Goal: Information Seeking & Learning: Check status

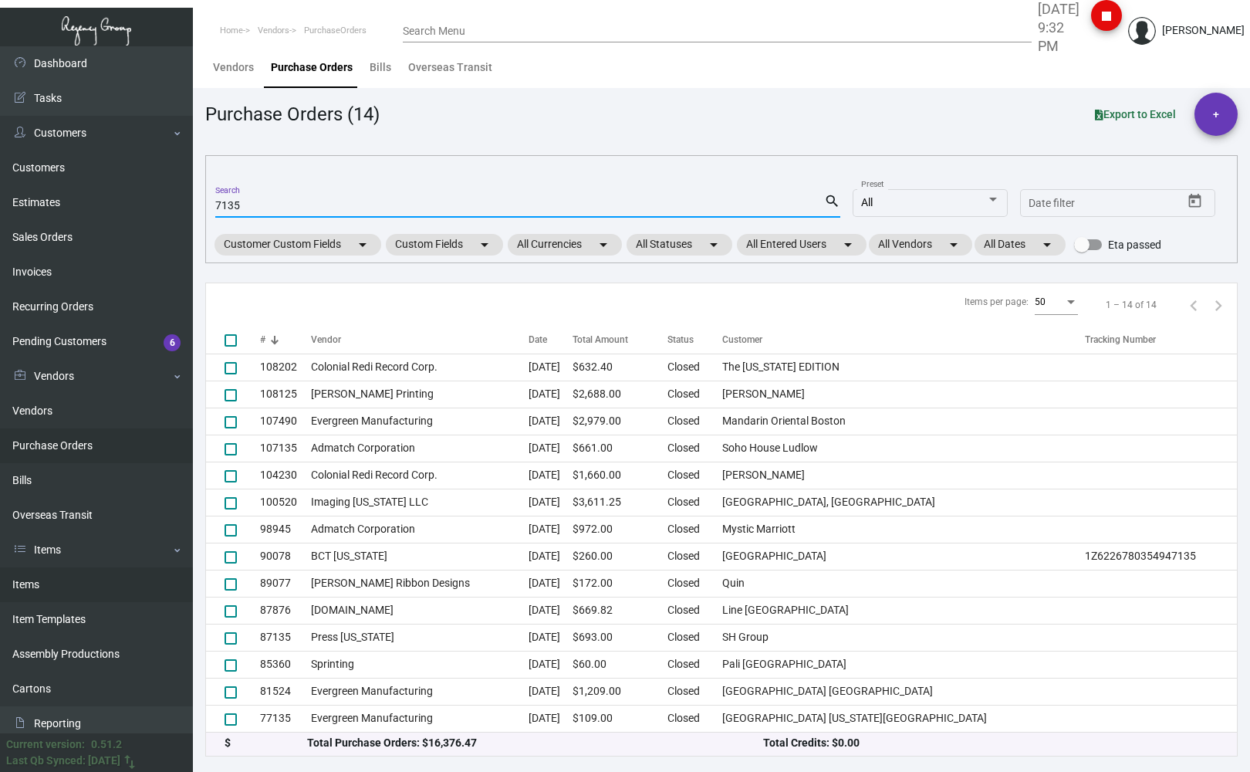
click at [58, 582] on link "Items" at bounding box center [96, 584] width 193 height 35
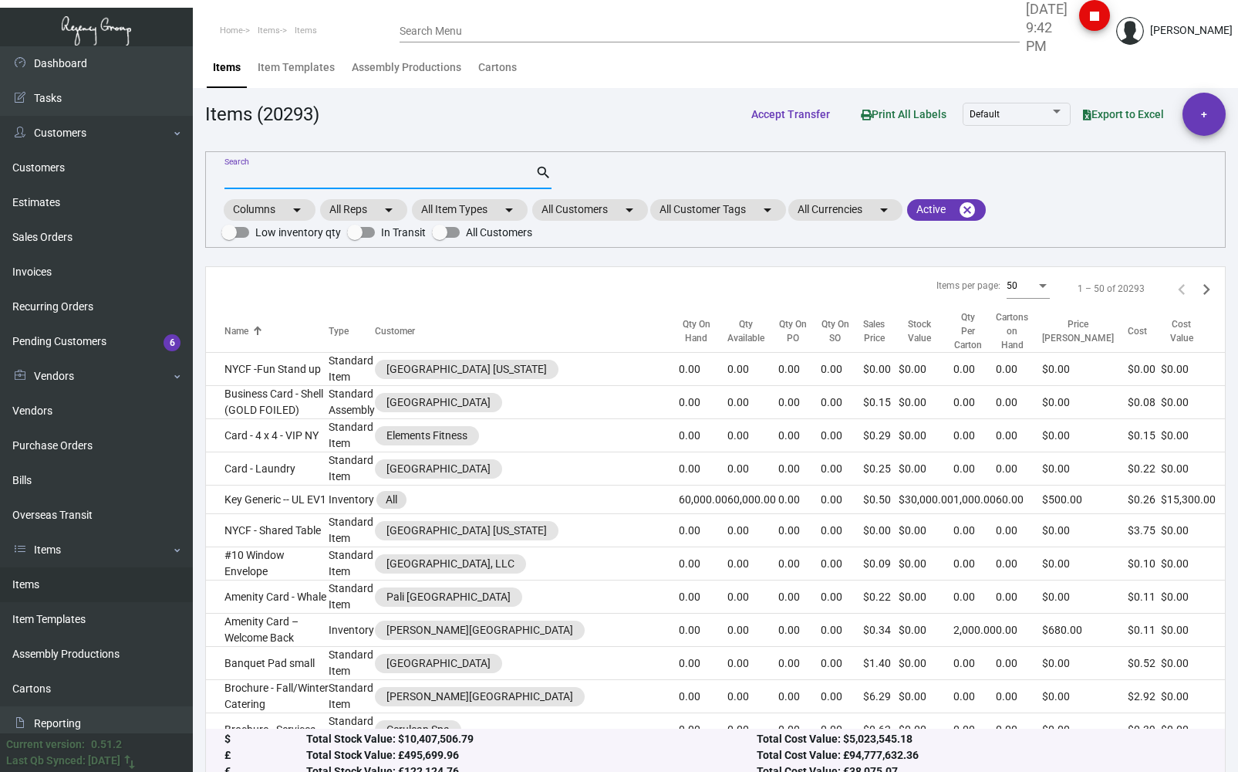
click at [247, 177] on input "Search" at bounding box center [380, 177] width 311 height 12
paste input "Troubadour"
type input "Troubadour"
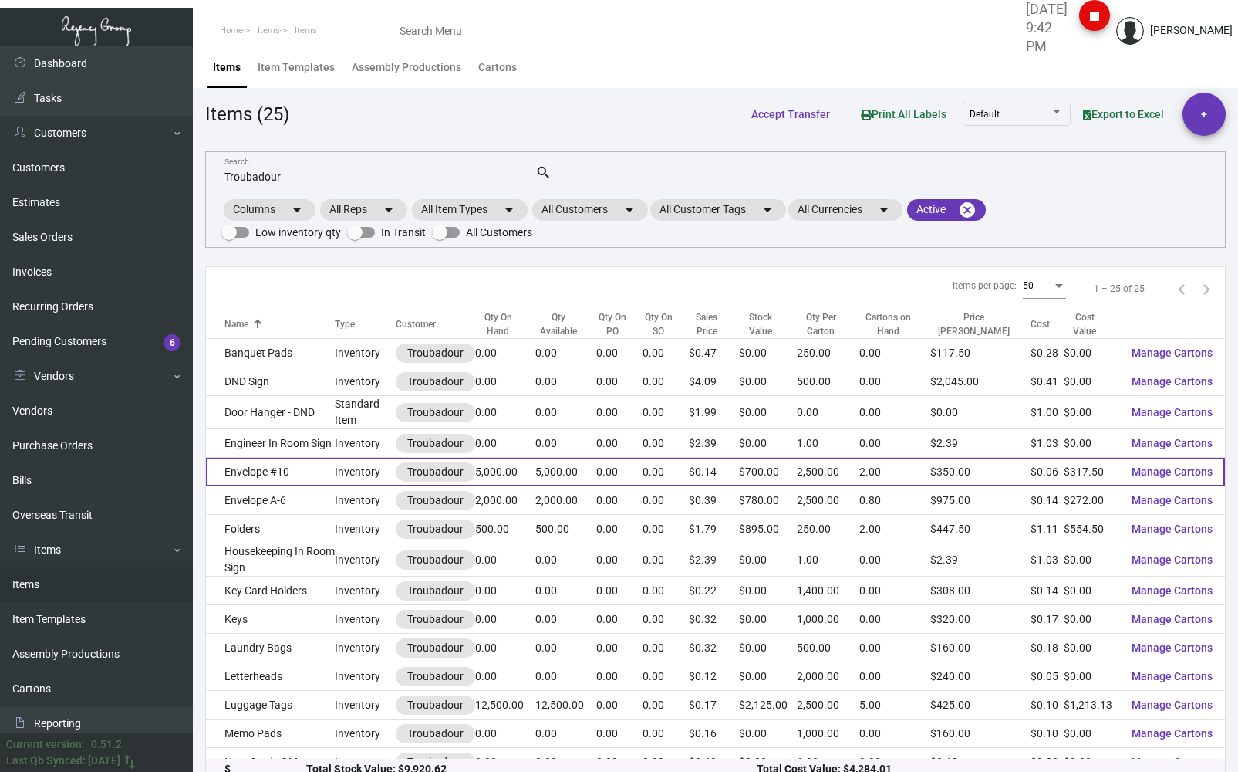
click at [271, 473] on td "Envelope #10" at bounding box center [270, 472] width 129 height 29
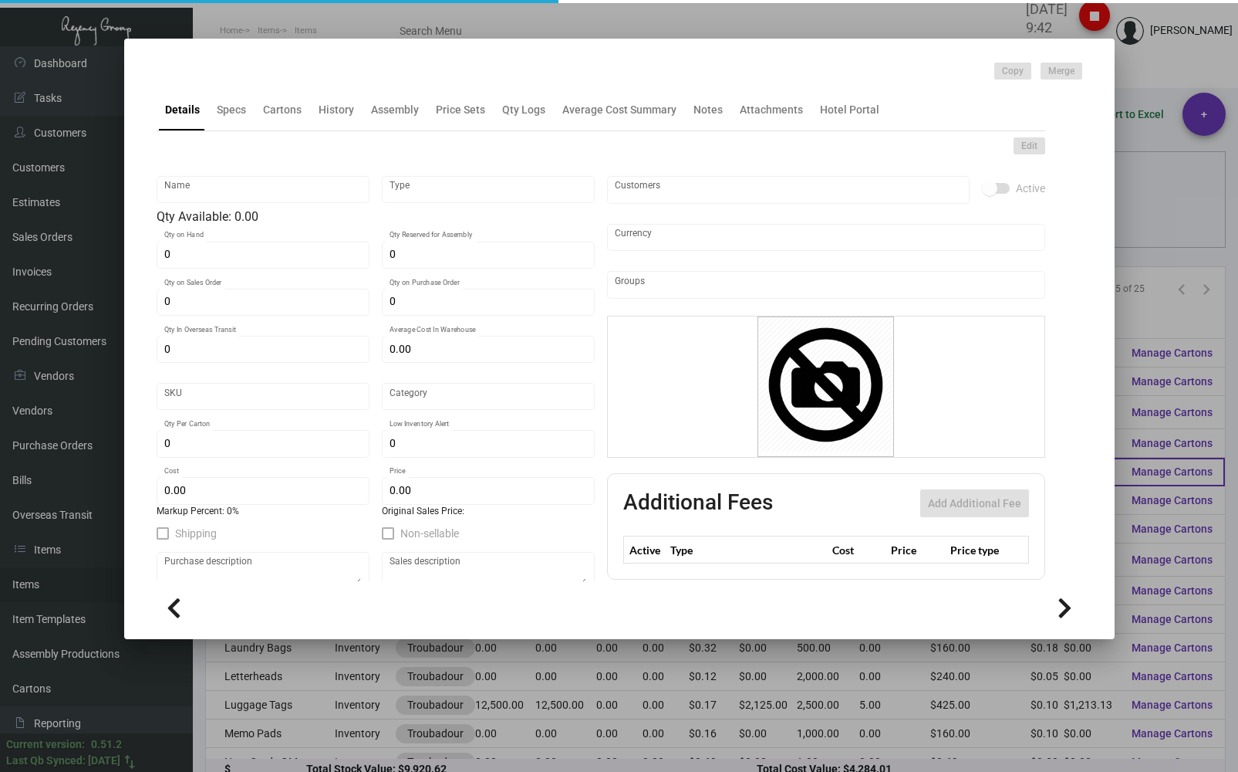
type input "Envelope #10"
type input "Inventory"
type input "5,000"
type input "$ 0.00"
type input "3193"
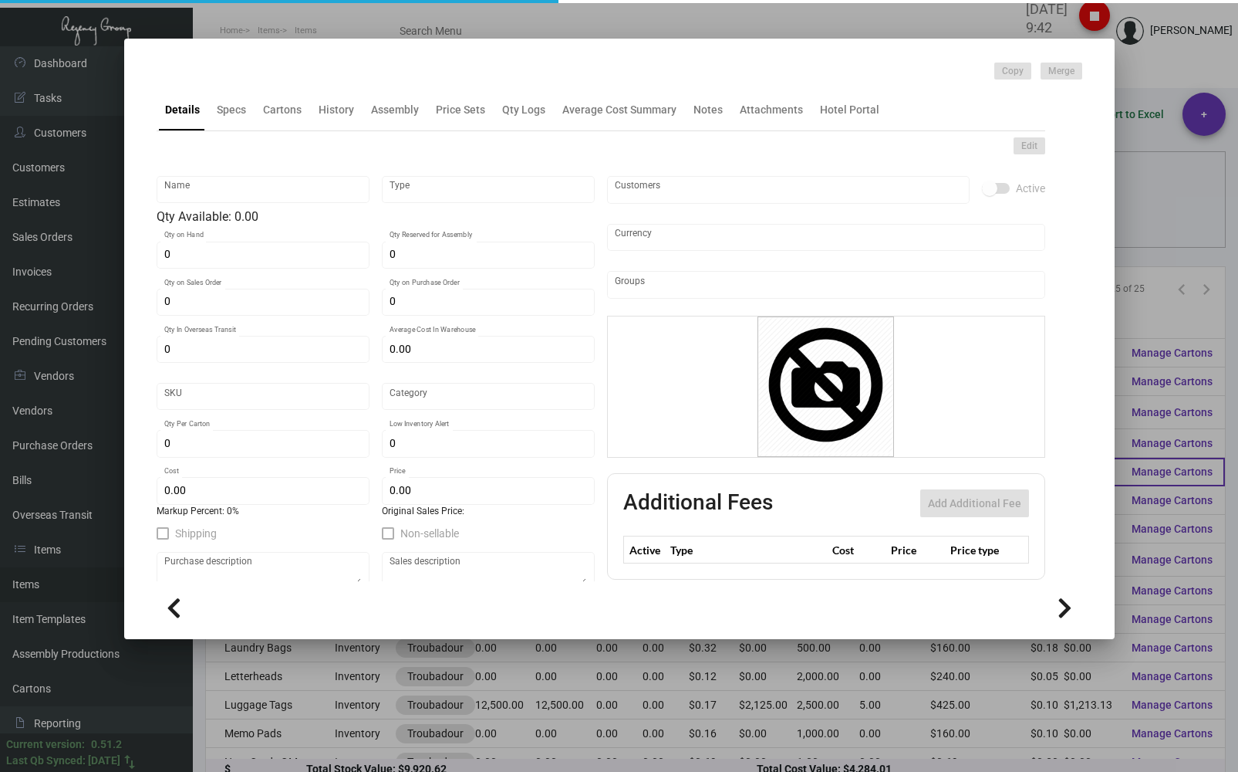
type input "Standard"
type input "2,500"
type input "$ 0.0635"
type input "$ 0.14"
type textarea "Envelope #10: #70 [PERSON_NAME] fine Bright white smooth, printing 1 pms blue 2…"
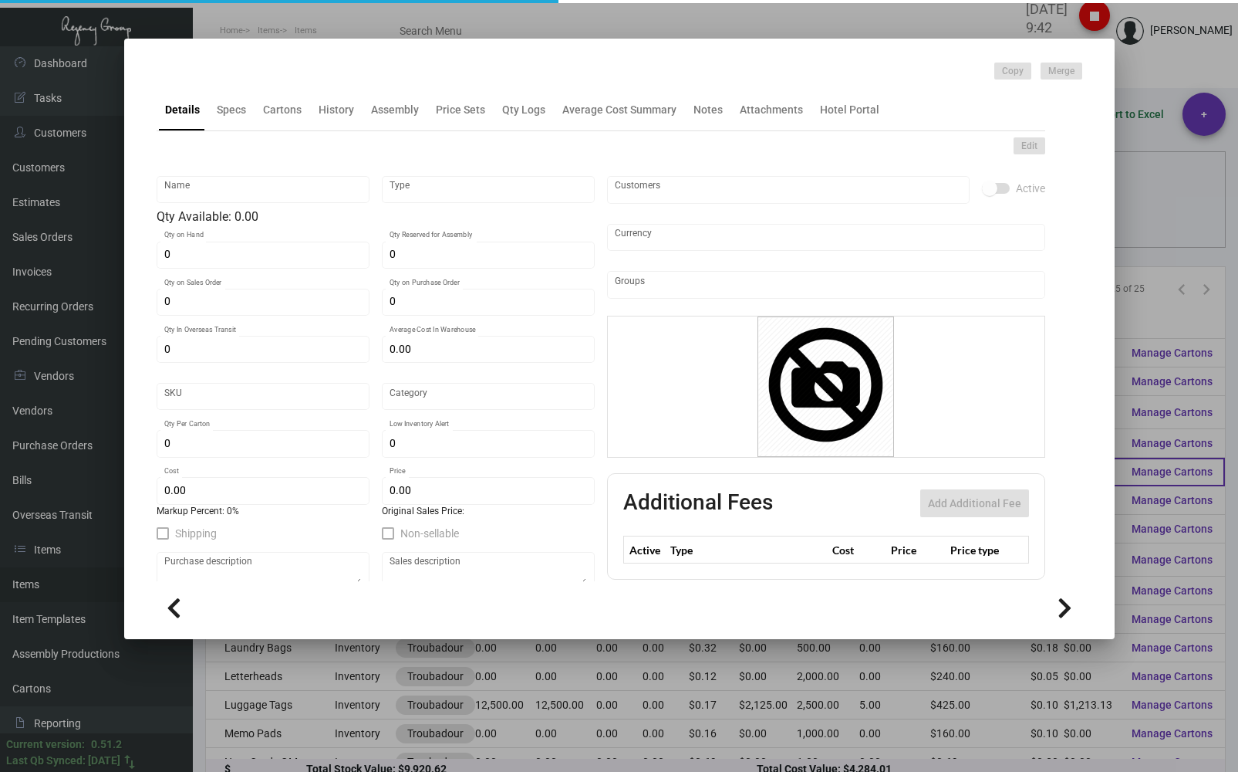
type textarea "Envelope #10: #70 [PERSON_NAME] fine Bright white smooth, printing 1 pms blue 2…"
checkbox input "true"
type input "United States Dollar $"
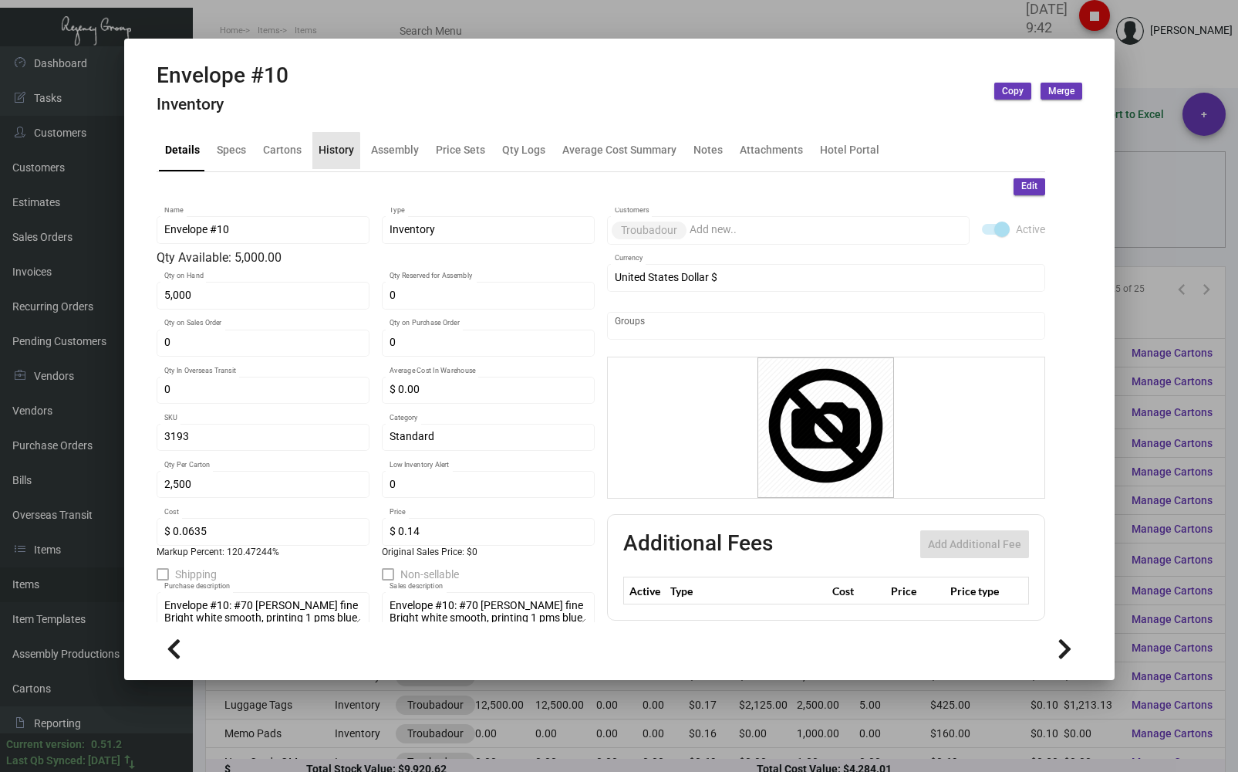
click at [329, 153] on div "History" at bounding box center [336, 150] width 35 height 16
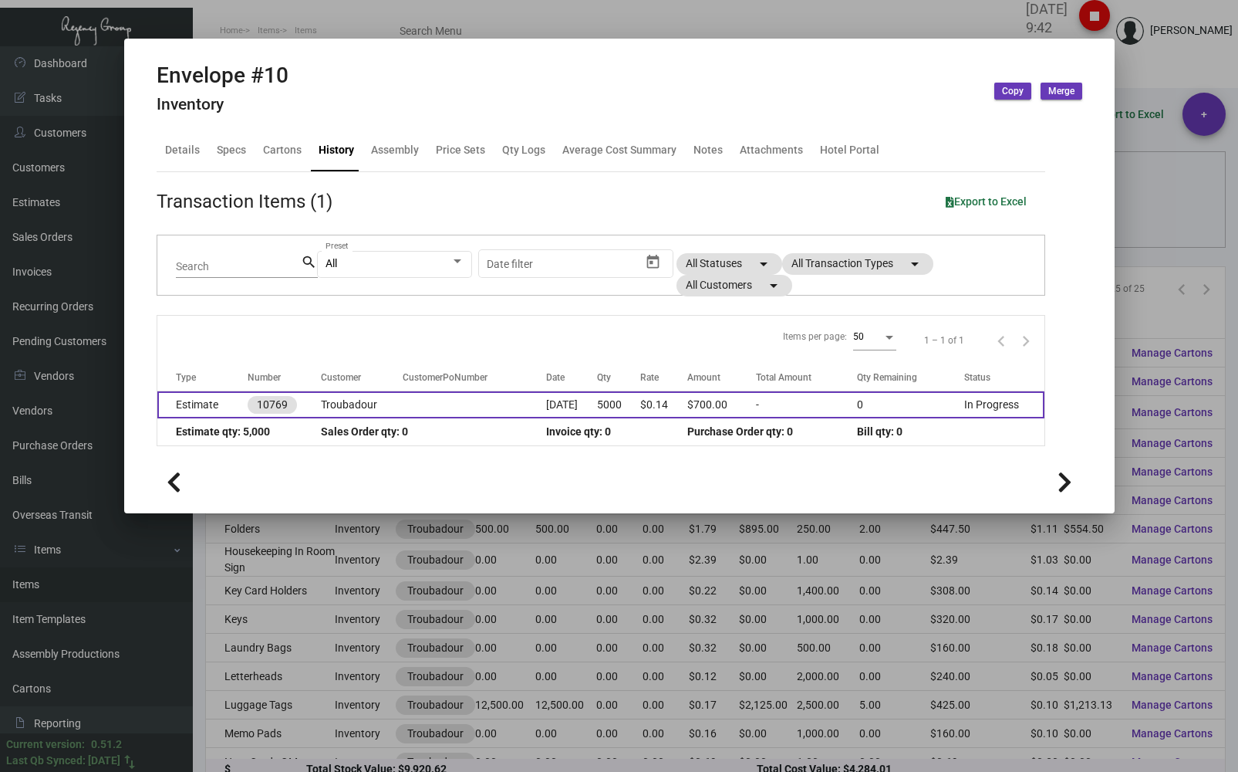
click at [341, 407] on td "Troubadour" at bounding box center [362, 404] width 82 height 27
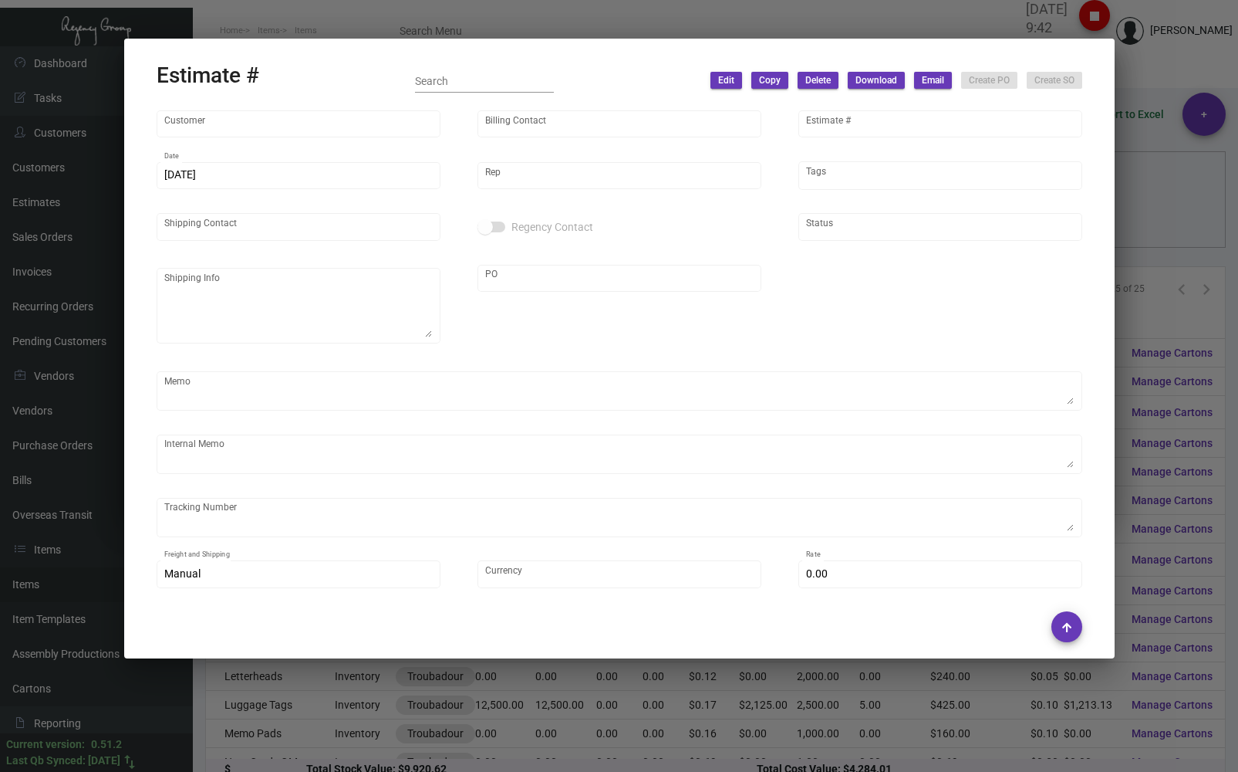
type input "Troubadour"
type input "[PERSON_NAME]"
type input "10769"
type input "[DATE]"
type input "[PERSON_NAME]"
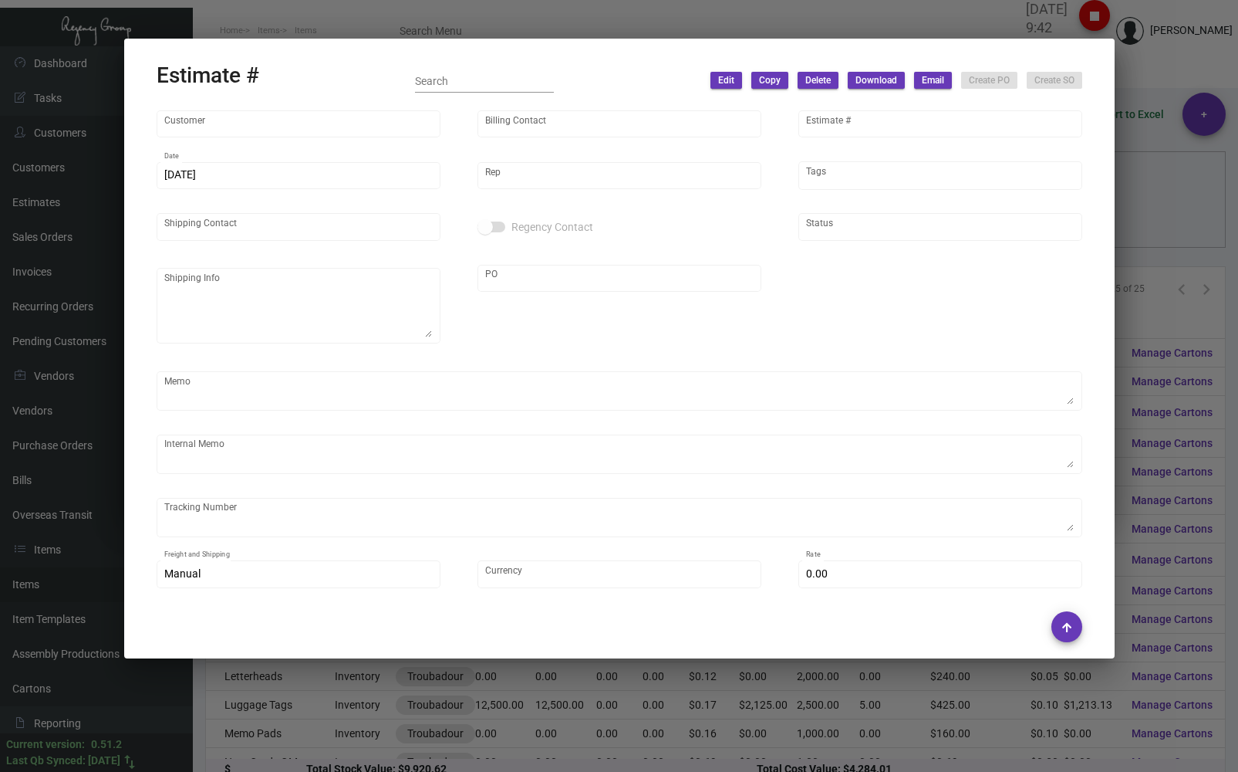
type input "[PERSON_NAME]"
type textarea "Troubadour - [PERSON_NAME] [STREET_ADDRESS][PERSON_NAME]"
type input "PENDING"
type textarea "2 pallets, fast freight/[PERSON_NAME] $775.00"
type input "United States Dollar $"
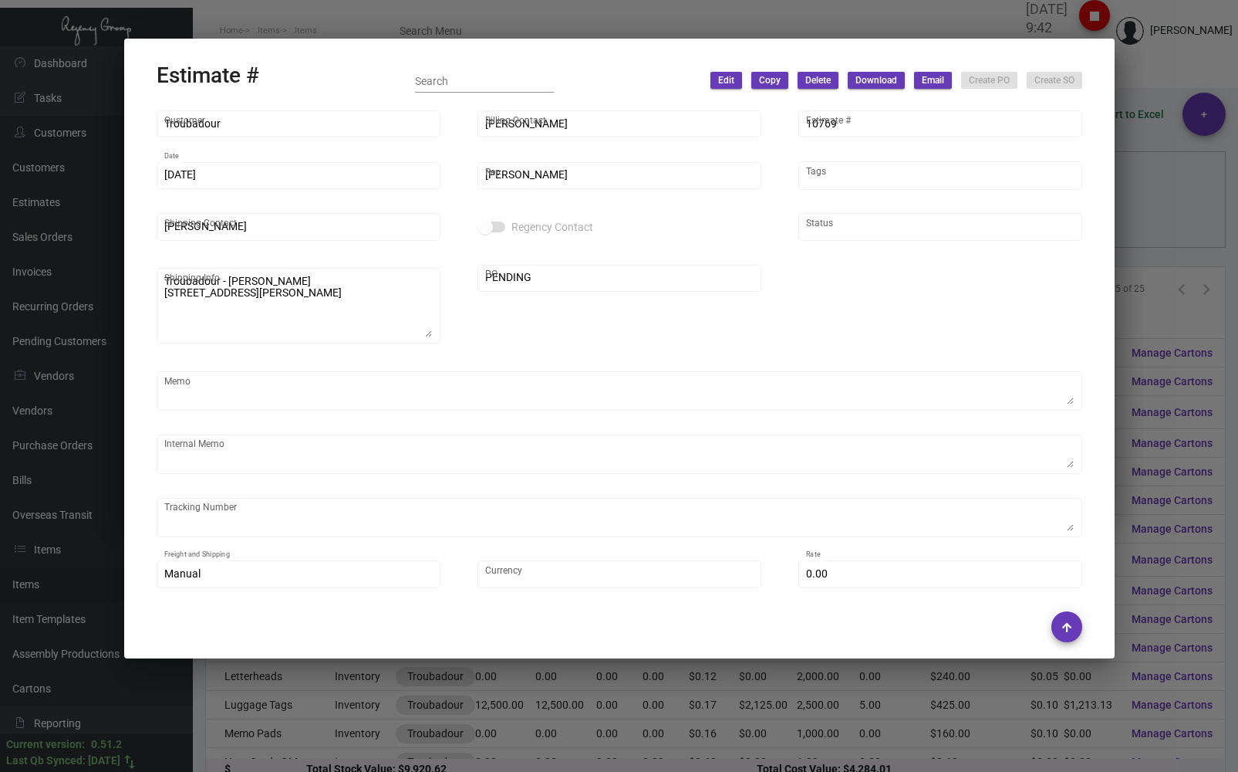
type input "9.00000 %"
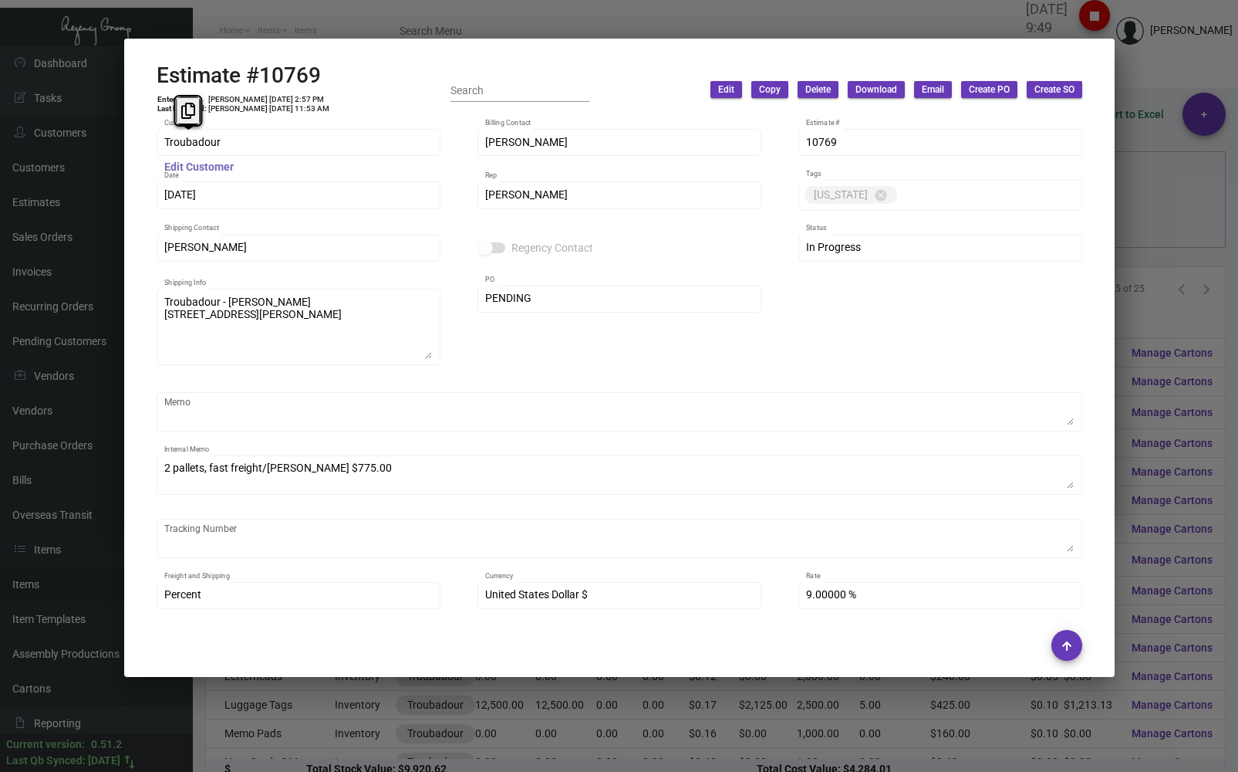
click at [204, 167] on mat-hint "Edit Customer" at bounding box center [198, 167] width 69 height 12
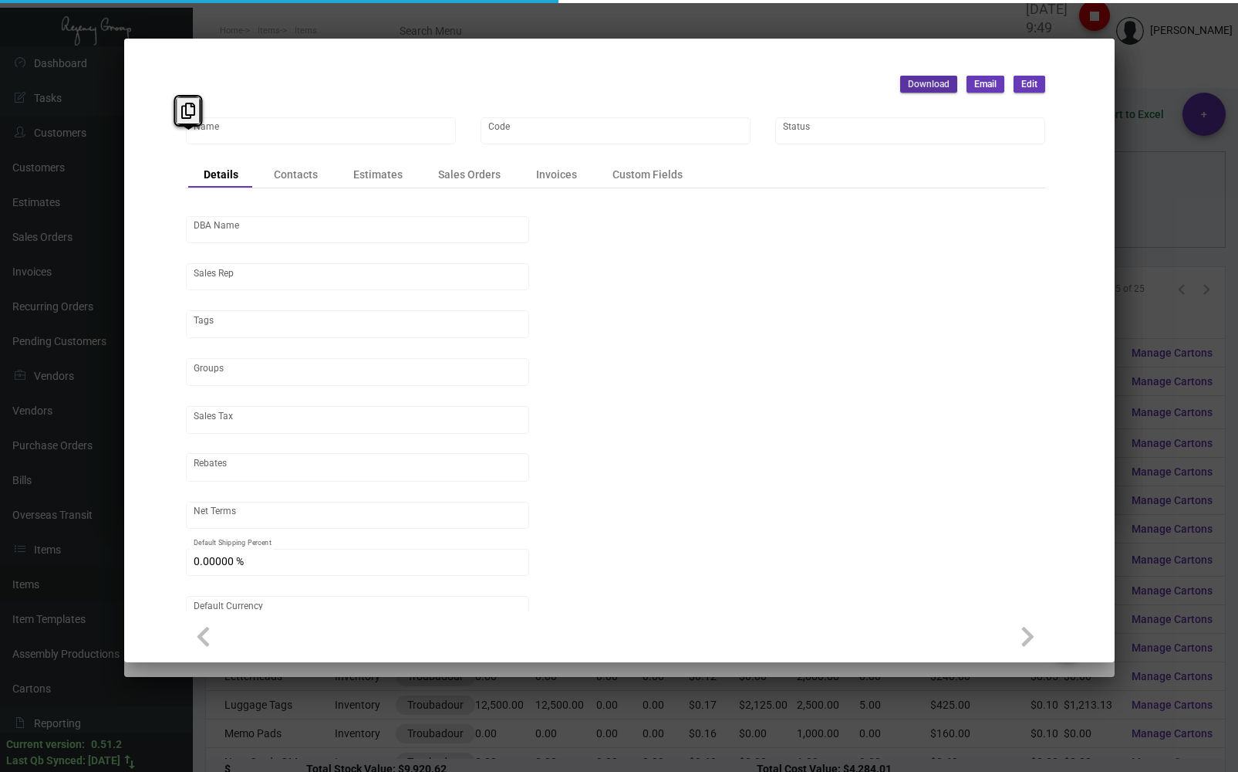
type input "Troubadour"
type input "452"
type input "[PERSON_NAME]"
type input "Out of State"
type input "Net 30"
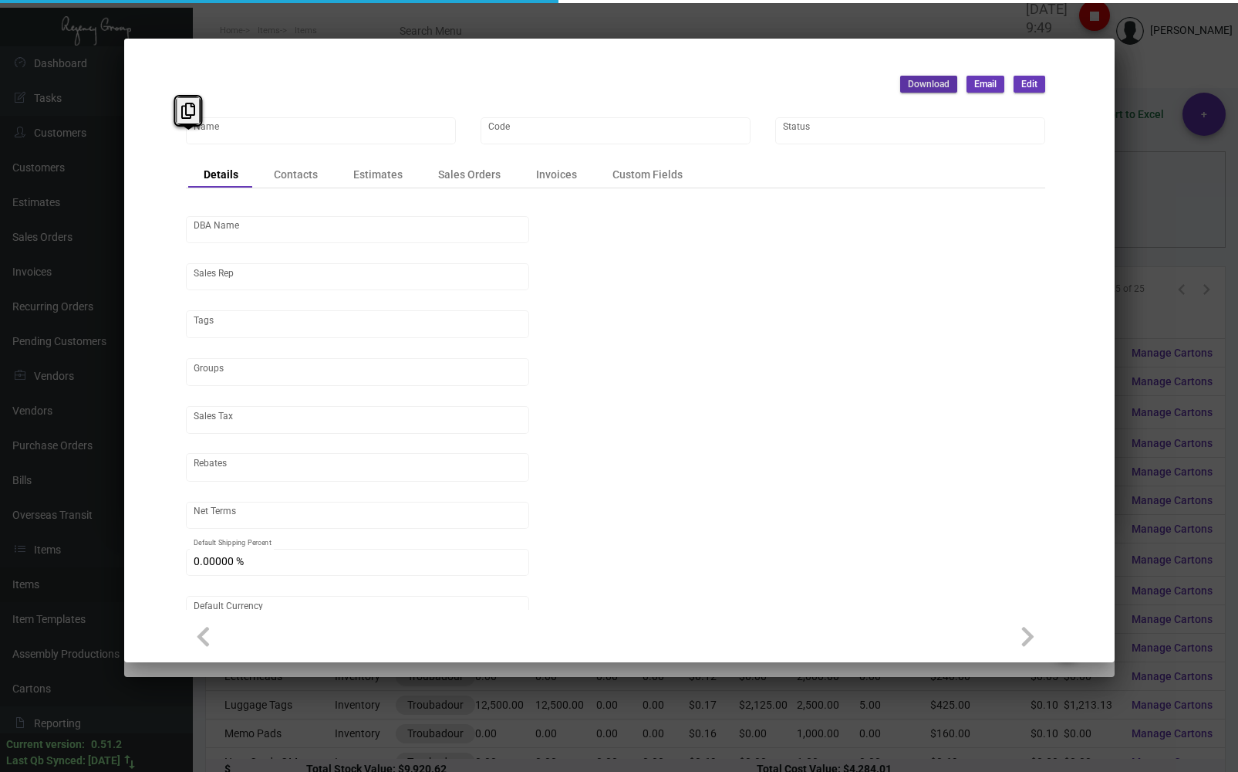
type input "United States Dollar $"
type input "$ 0.00"
checkbox input "true"
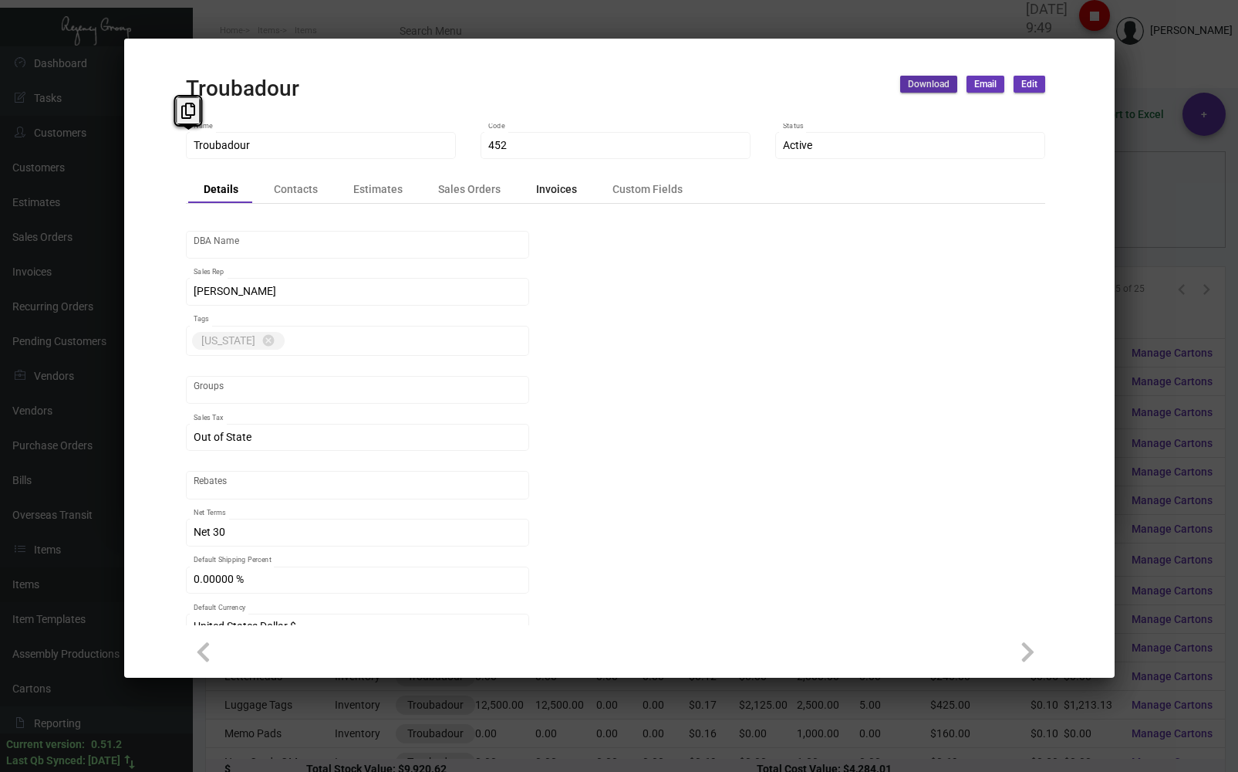
click at [539, 188] on div "Invoices" at bounding box center [556, 189] width 41 height 16
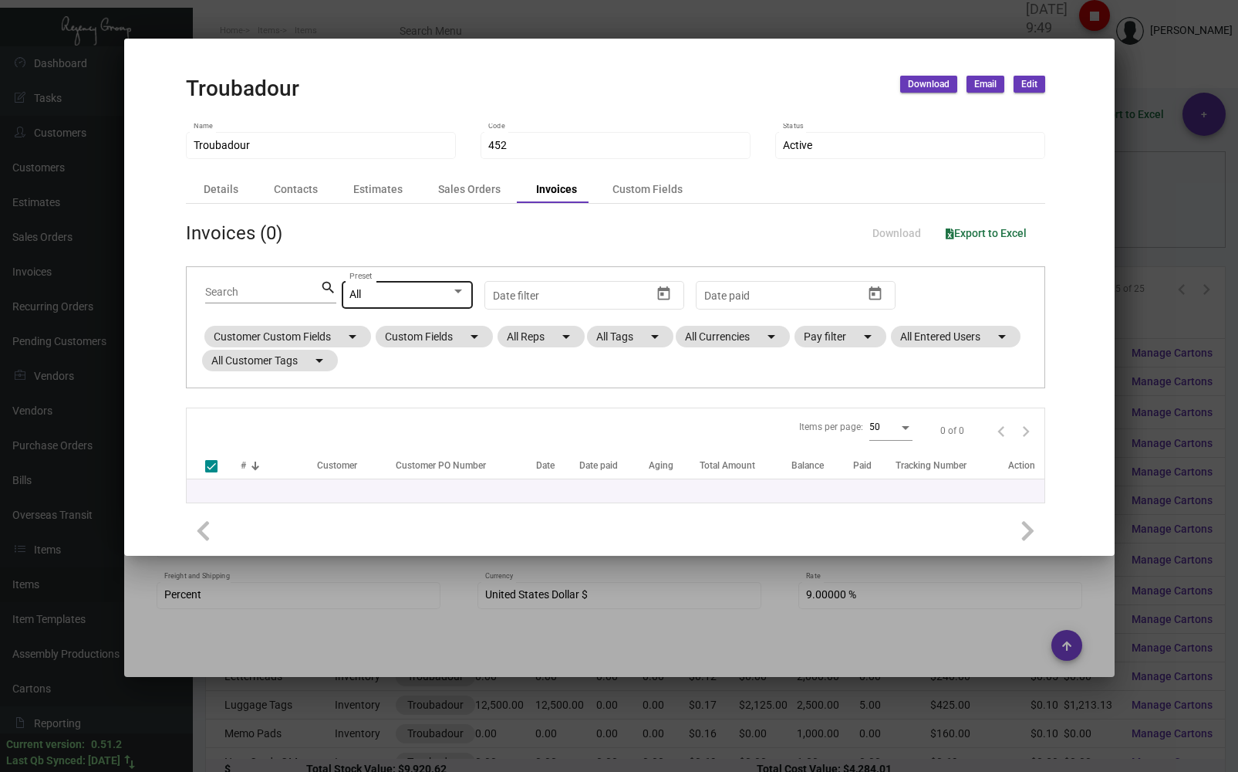
checkbox input "false"
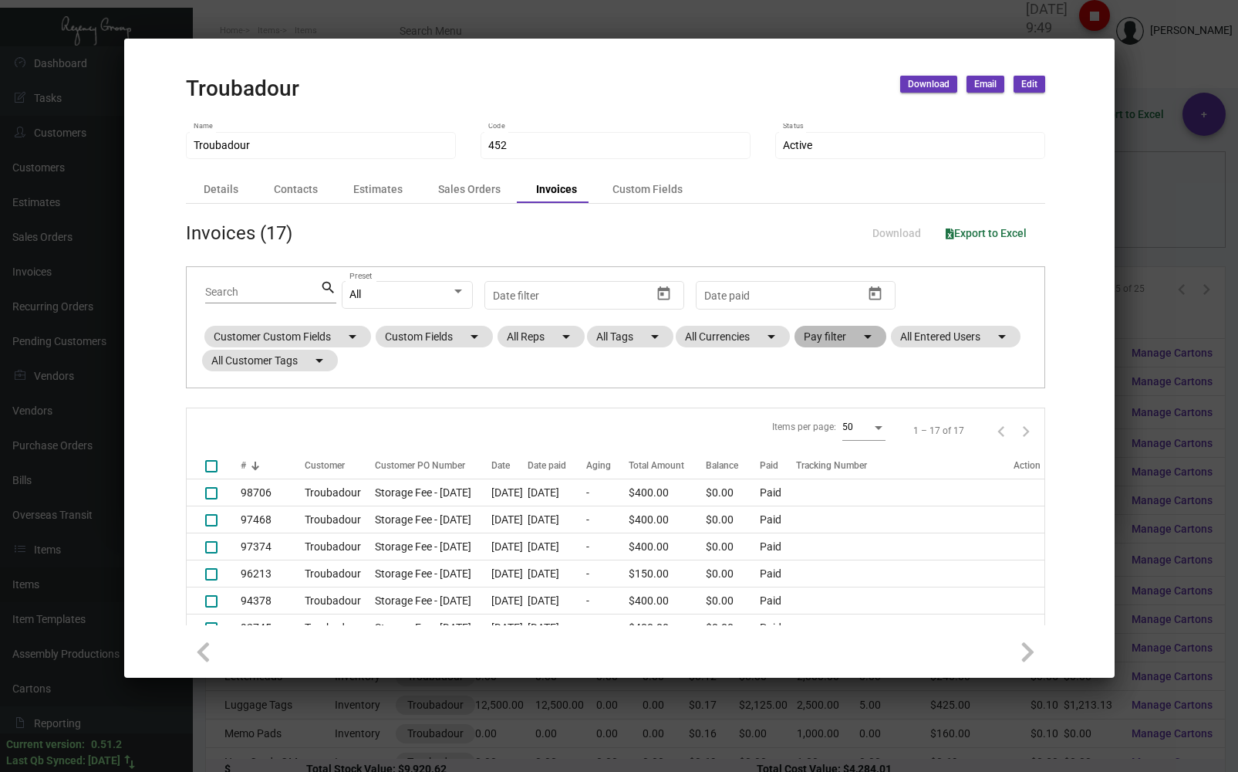
click at [835, 341] on mat-chip "Pay filter arrow_drop_down" at bounding box center [841, 337] width 92 height 22
click at [810, 424] on span at bounding box center [812, 430] width 12 height 12
click at [812, 436] on input "Open" at bounding box center [812, 436] width 1 height 1
checkbox input "true"
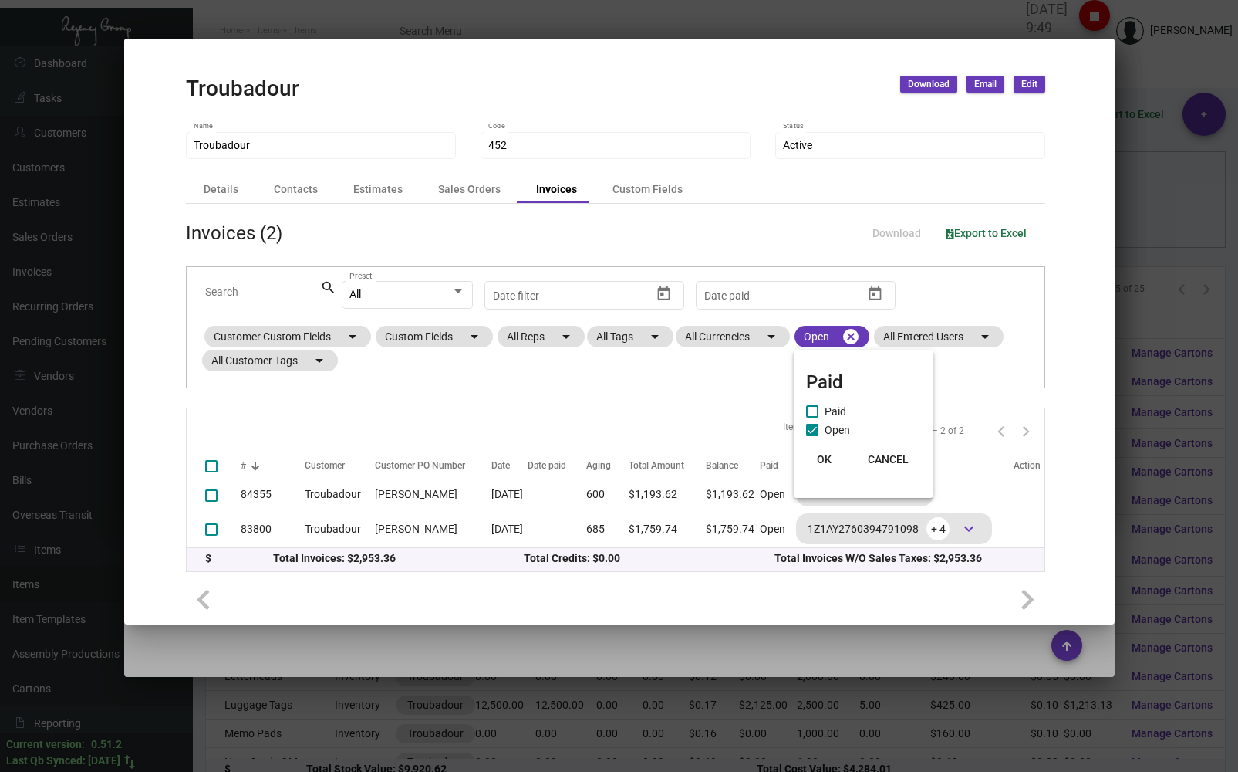
click at [821, 458] on span "OK" at bounding box center [824, 459] width 15 height 12
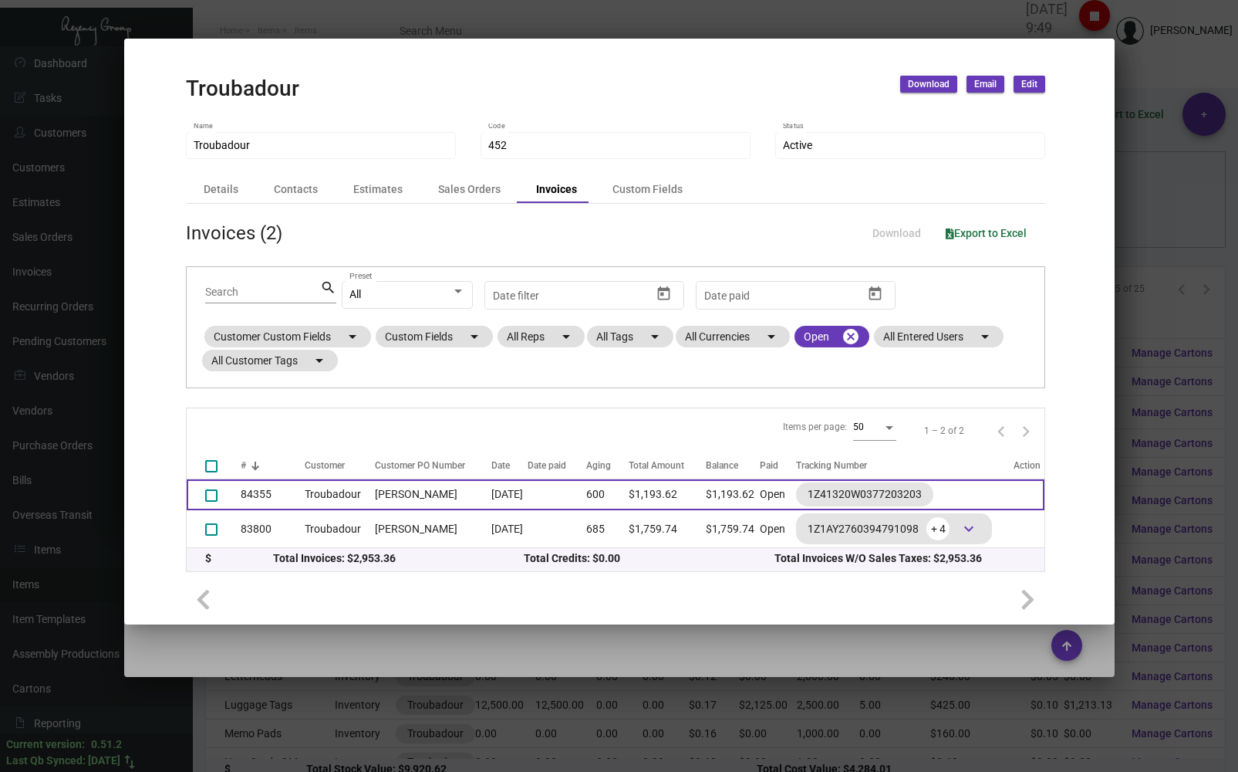
click at [390, 496] on td "[PERSON_NAME]" at bounding box center [429, 494] width 124 height 31
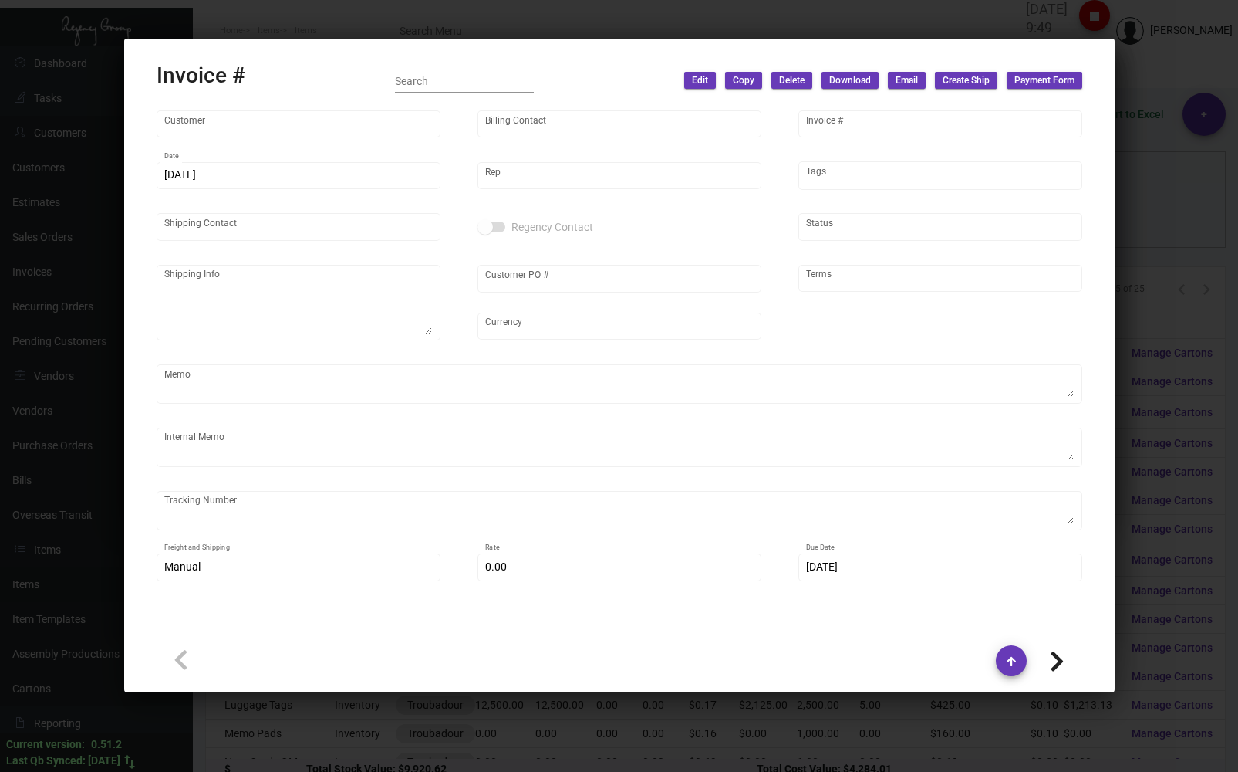
type input "Troubadour"
type input "[PERSON_NAME]"
type input "84355"
type input "[DATE]"
type input "[PERSON_NAME]"
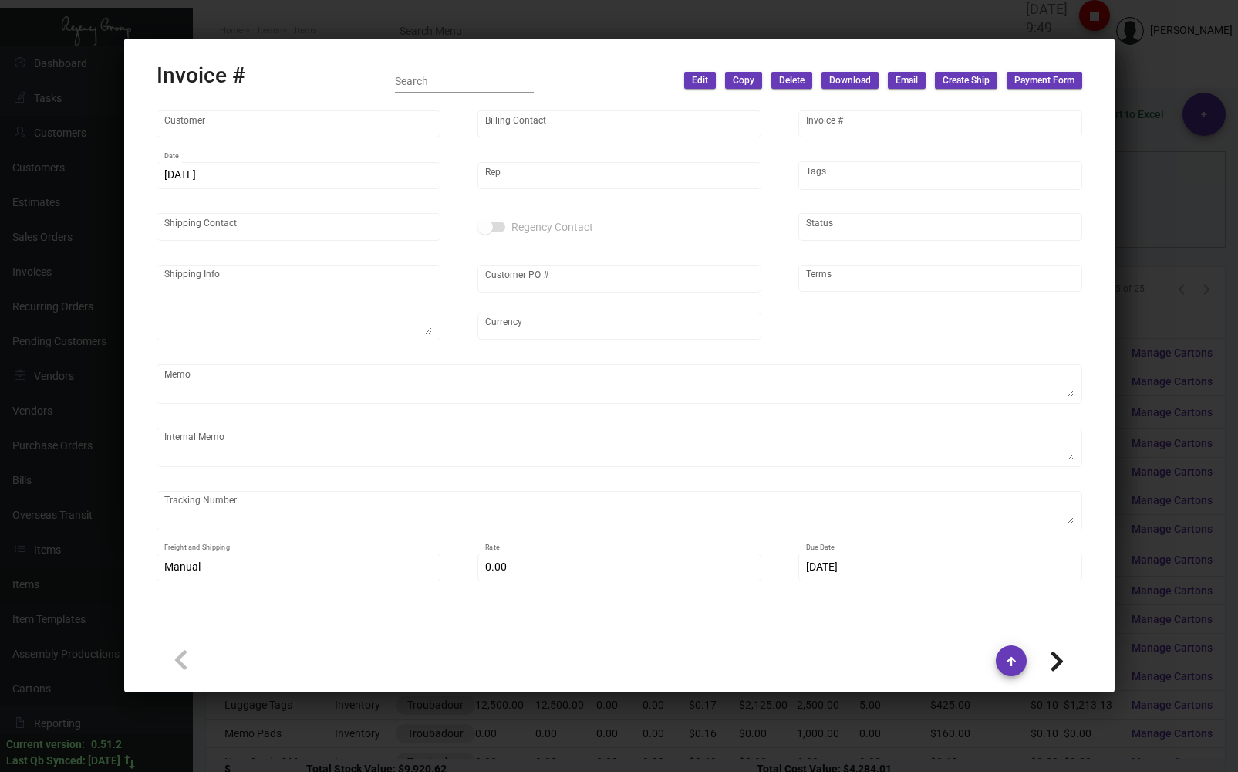
type input "[PERSON_NAME]"
type textarea "Troubadour - [PERSON_NAME] [STREET_ADDRESS][PERSON_NAME]"
type input "[PERSON_NAME]"
type input "United States Dollar $"
type input "Net 30"
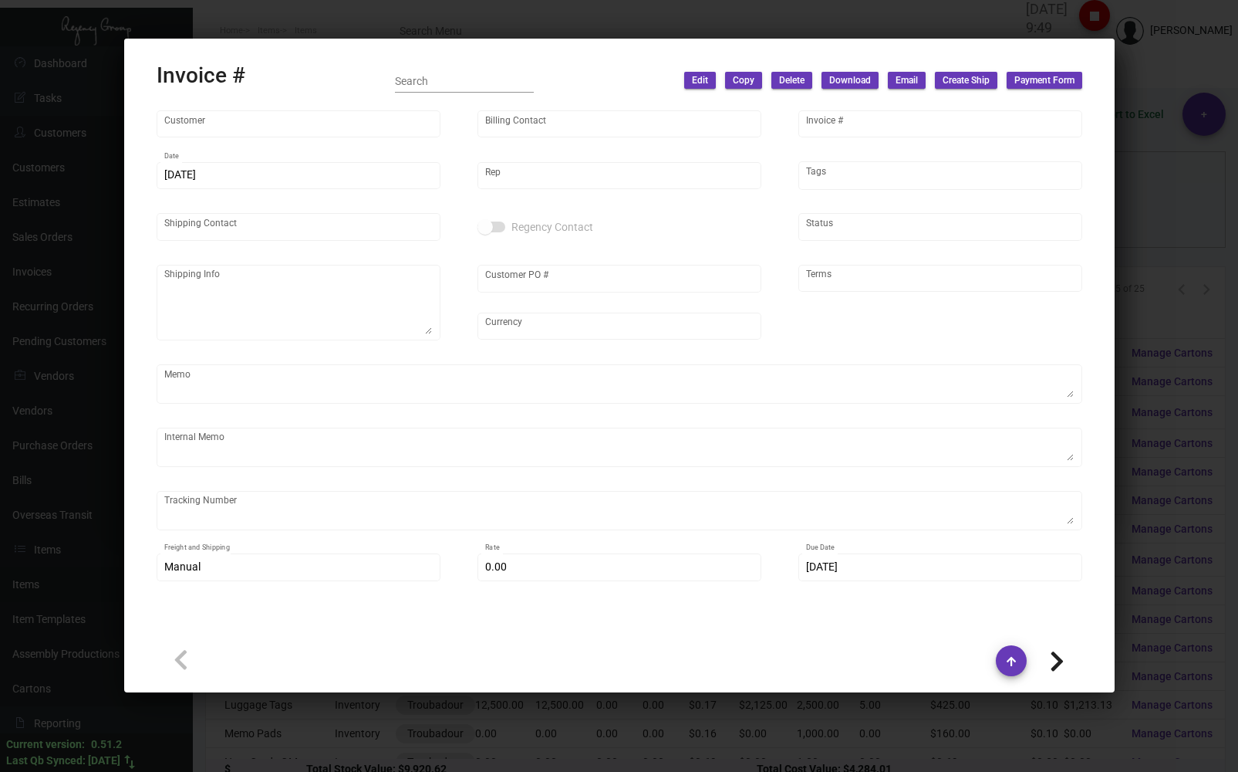
type input "$ 79.87"
type input "[DATE]"
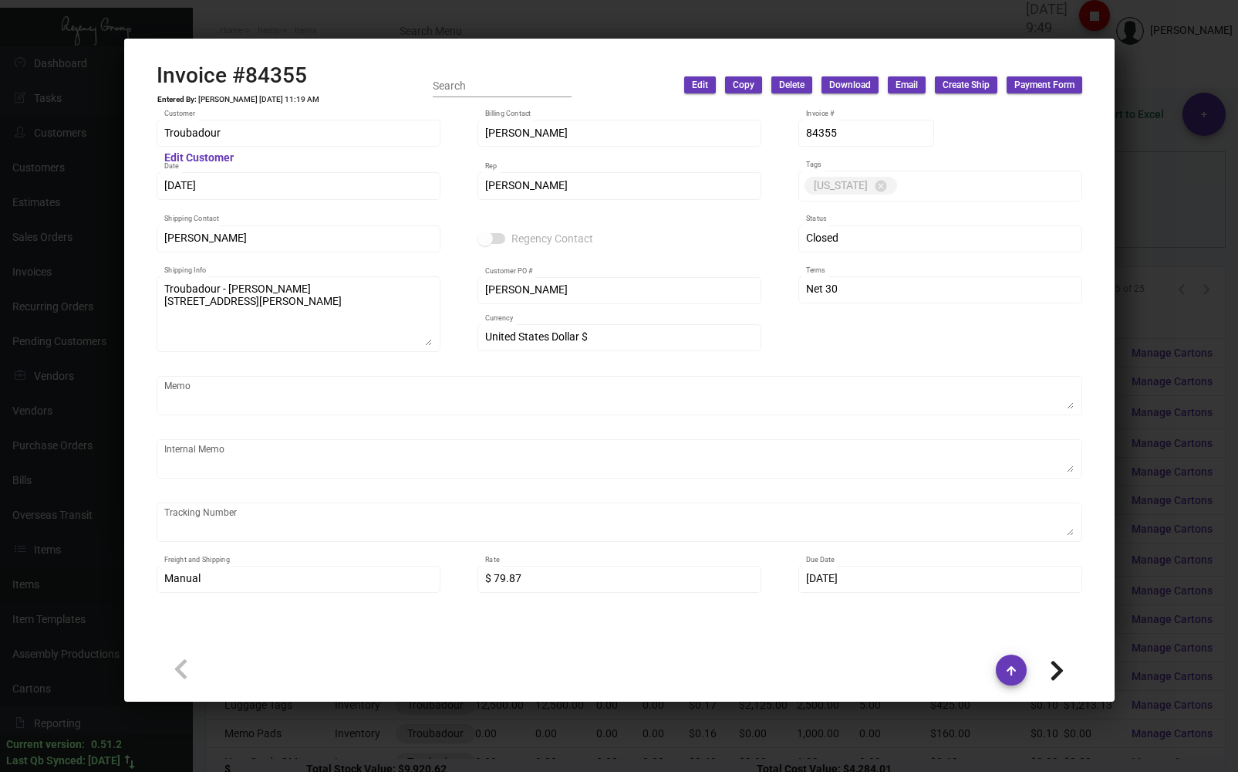
click at [404, 31] on div at bounding box center [619, 386] width 1238 height 772
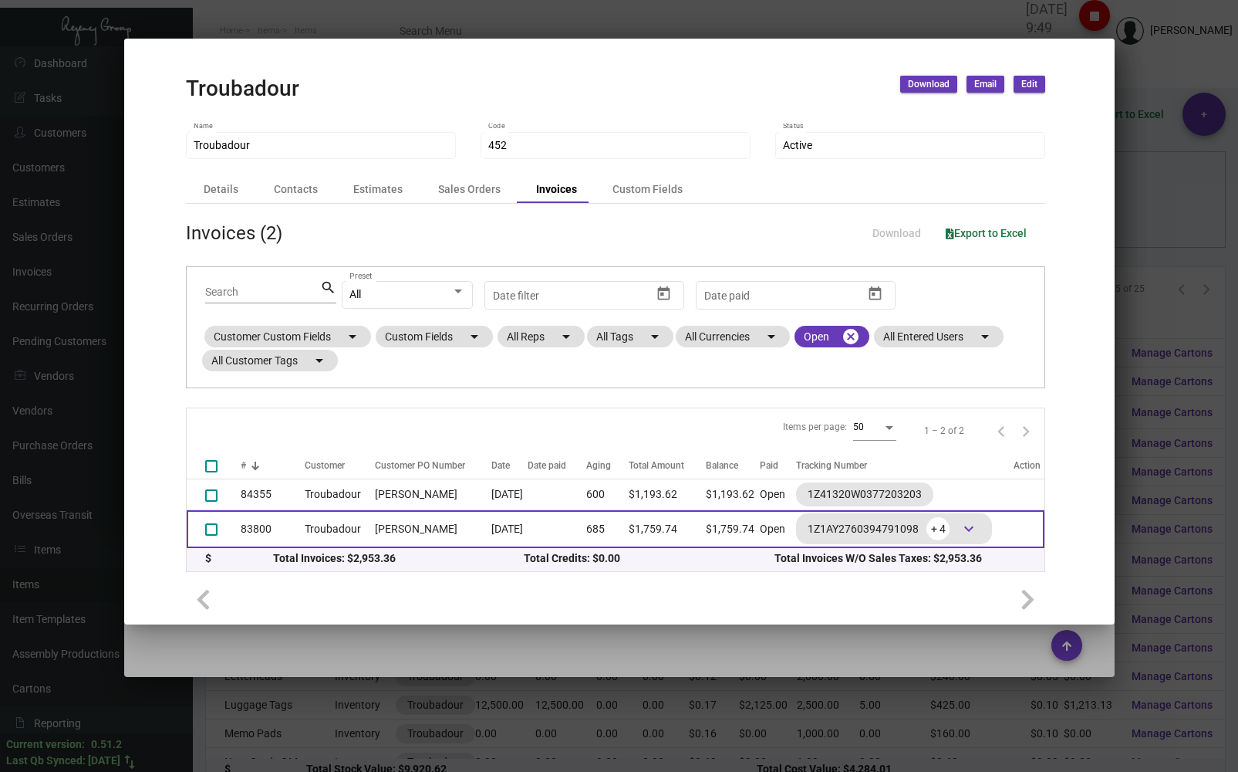
click at [403, 535] on td "[PERSON_NAME]" at bounding box center [429, 529] width 124 height 38
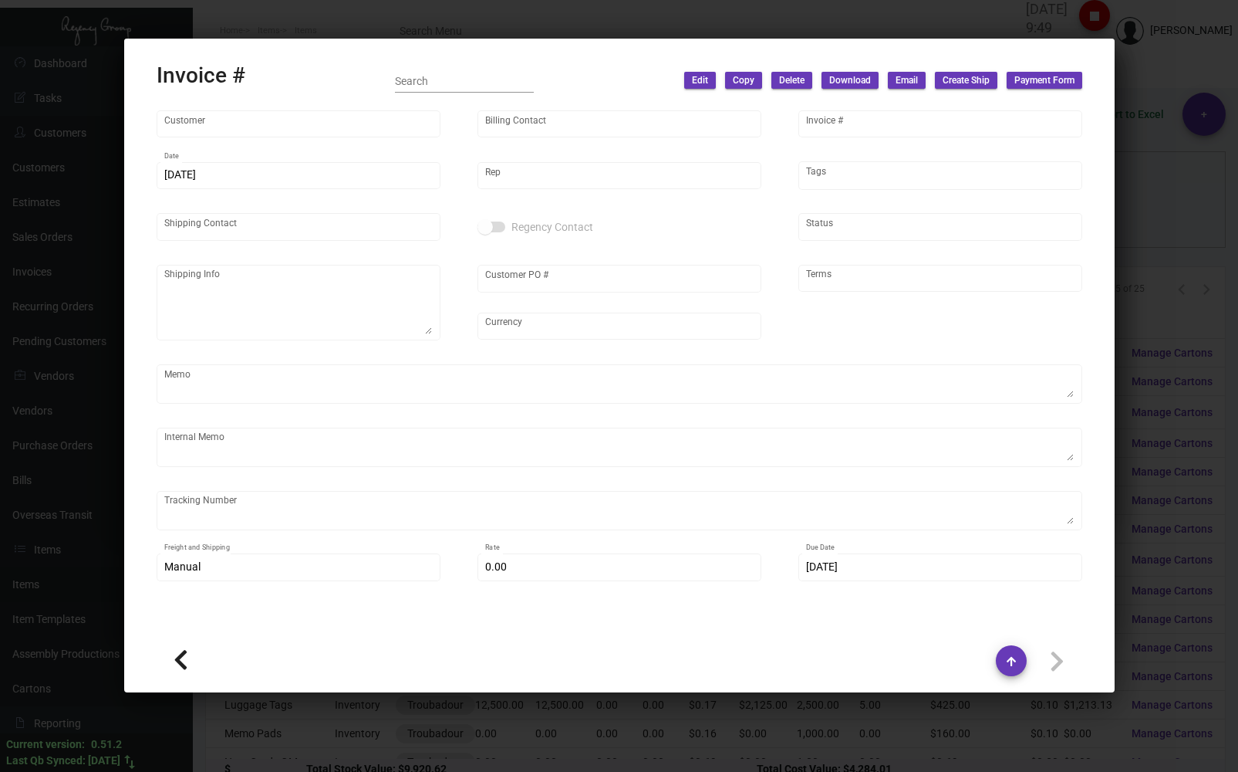
type input "Troubadour"
type input "[PERSON_NAME]"
type input "83800"
type input "[DATE]"
type input "[PERSON_NAME]"
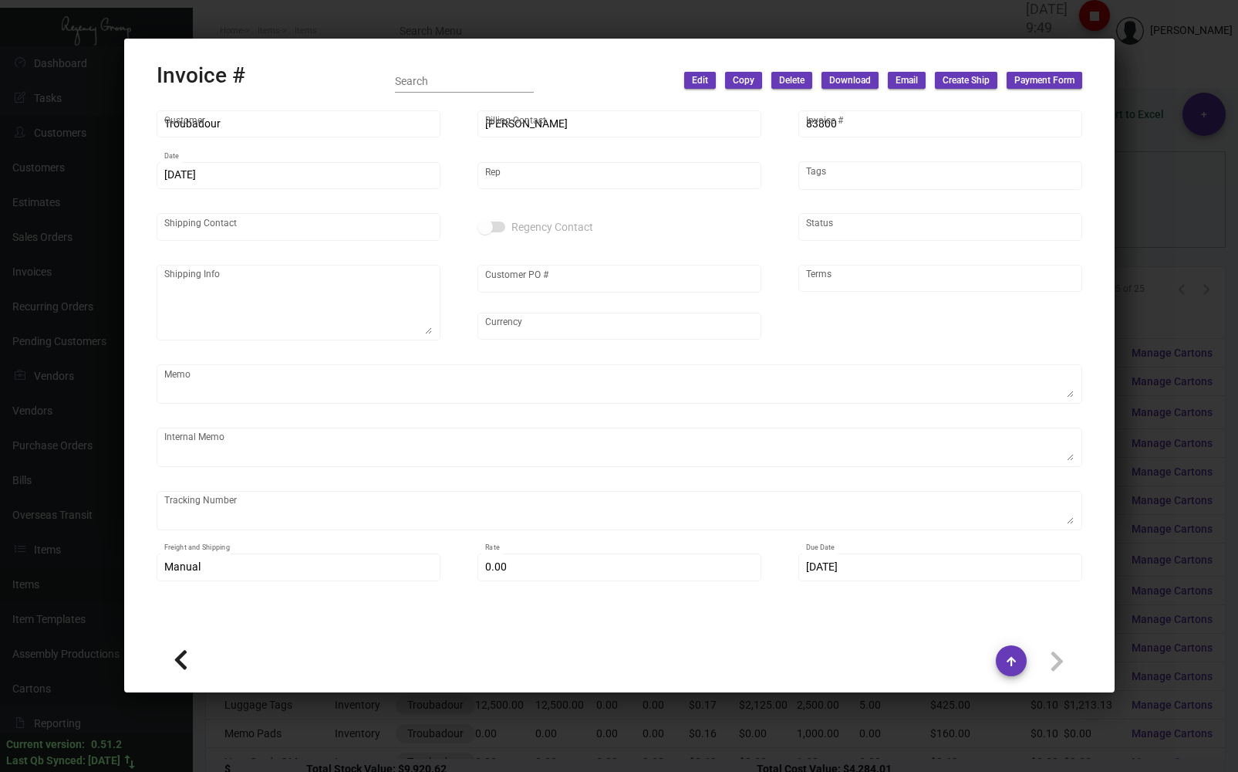
type input "[PERSON_NAME]"
type textarea "Troubadour - [PERSON_NAME] [STREET_ADDRESS][PERSON_NAME]"
type input "[PERSON_NAME]"
type input "United States Dollar $"
type input "Net 30"
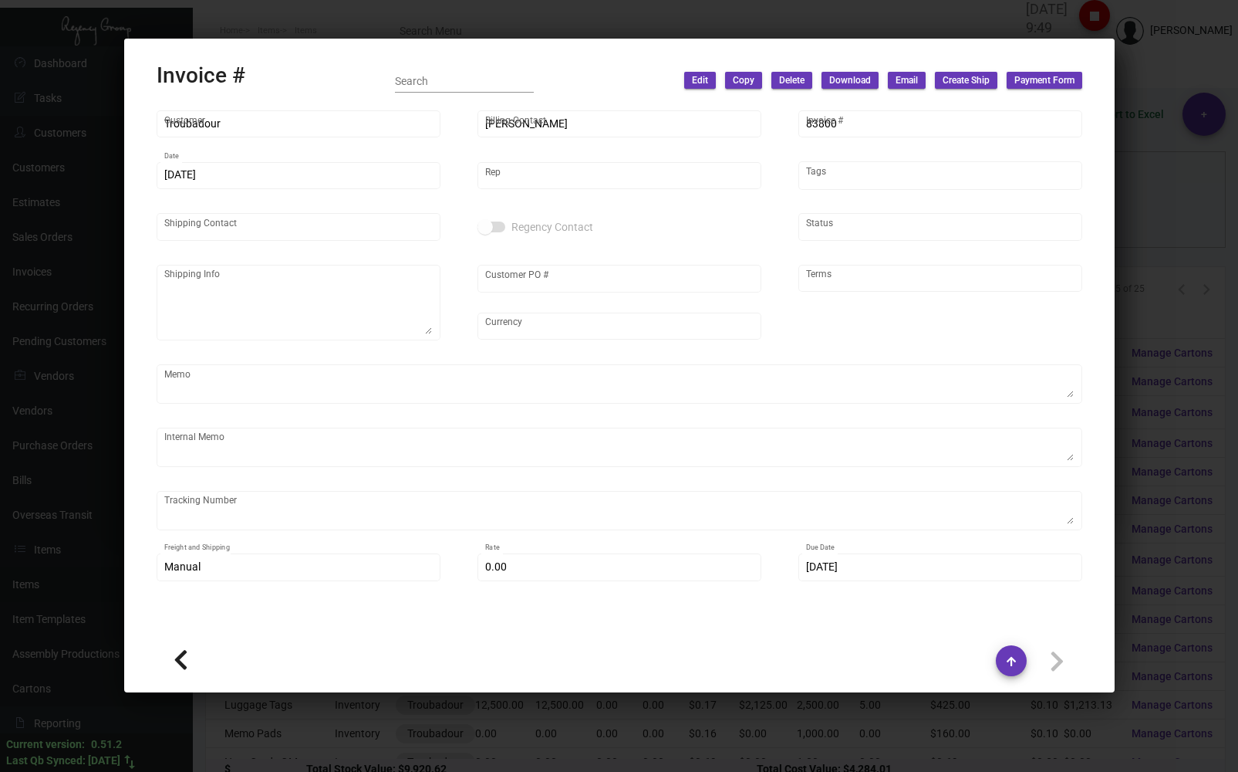
type textarea "78.57"
type input "8.50000 %"
type input "[DATE]"
